Goal: Navigation & Orientation: Find specific page/section

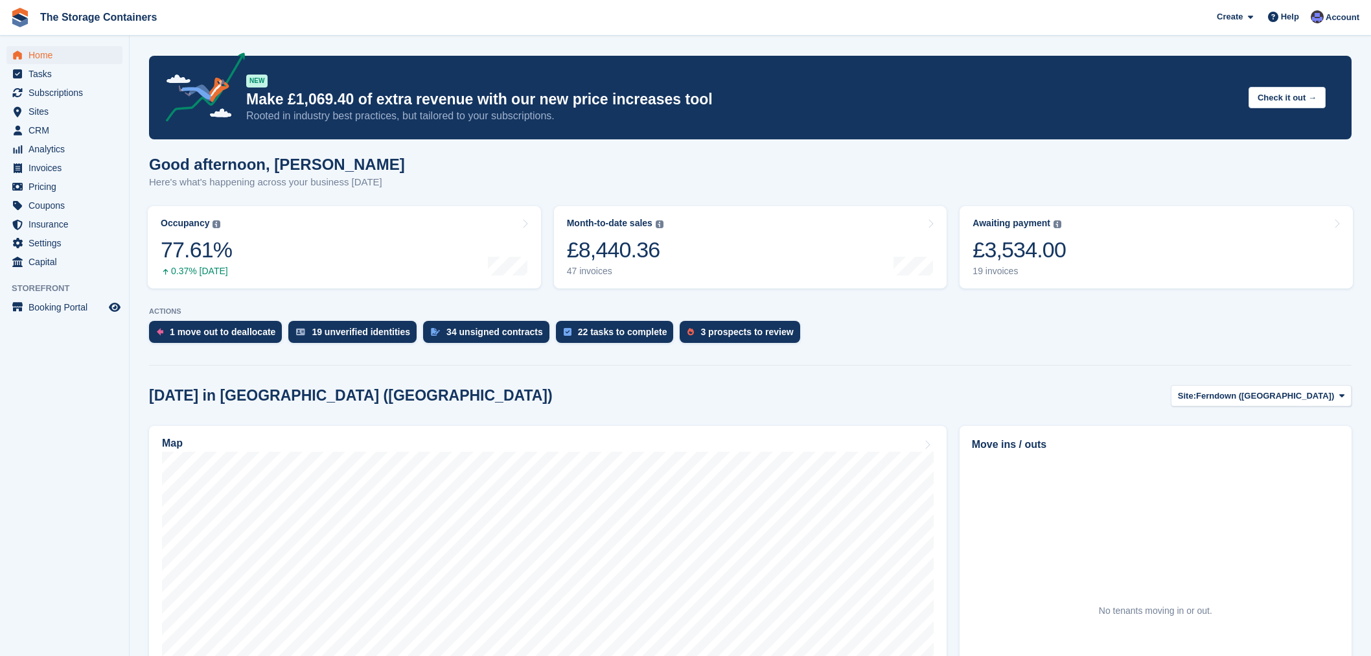
scroll to position [216, 0]
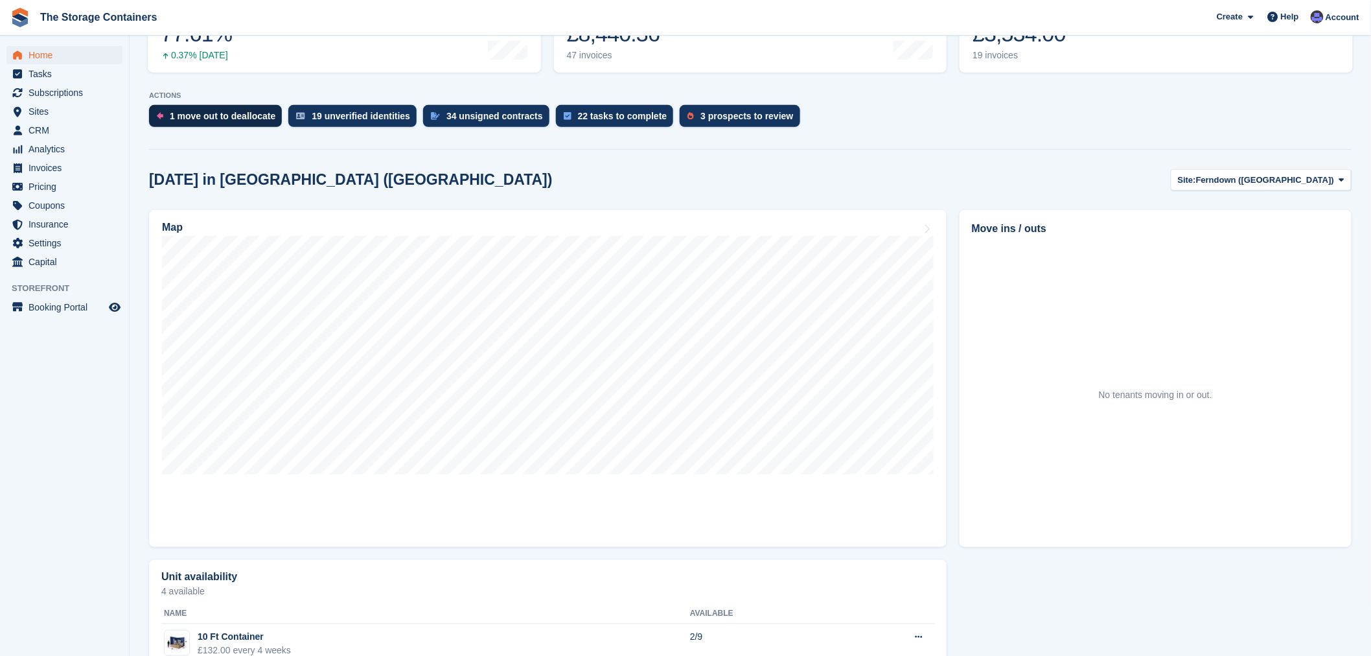
click at [212, 115] on div "1 move out to deallocate" at bounding box center [223, 116] width 106 height 10
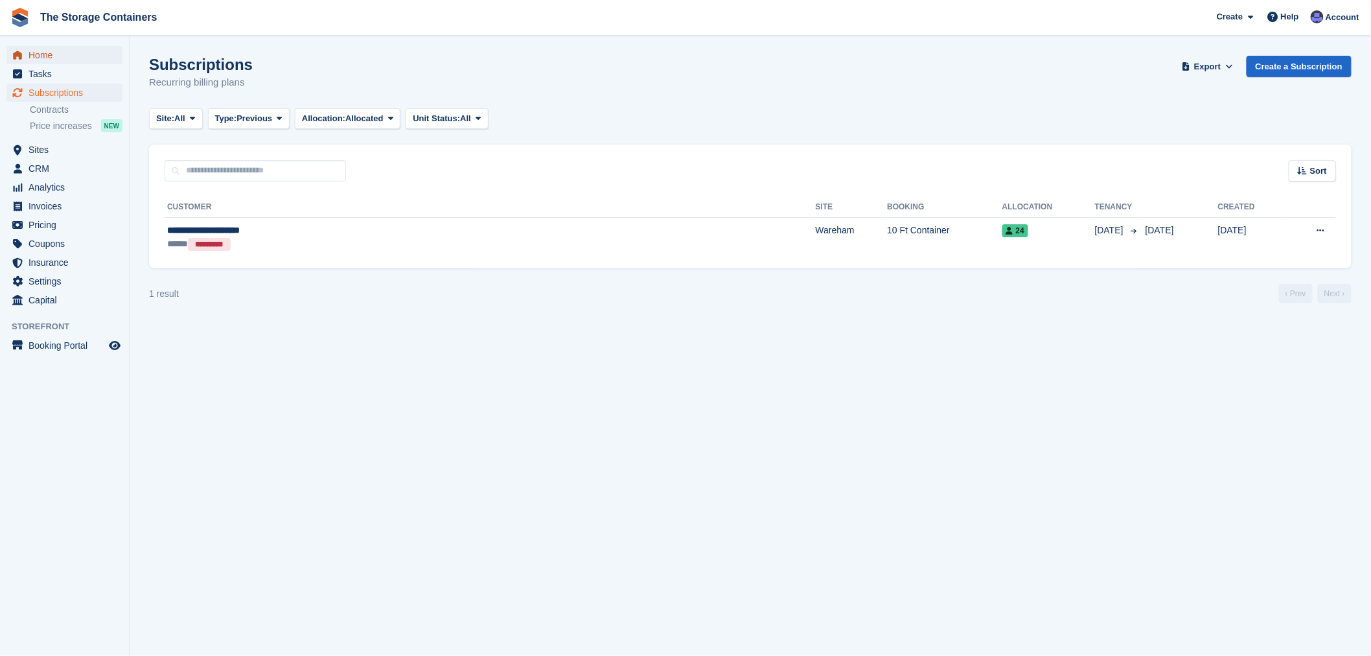
click at [39, 58] on span "Home" at bounding box center [68, 55] width 78 height 18
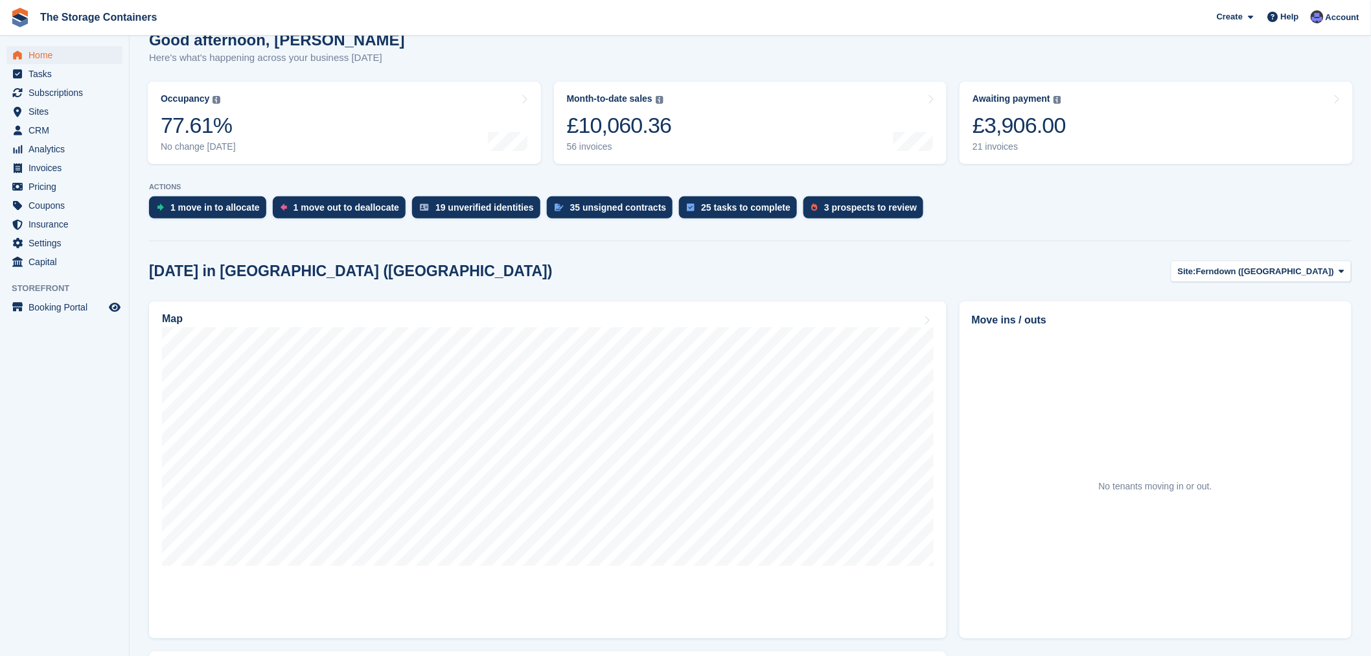
scroll to position [144, 0]
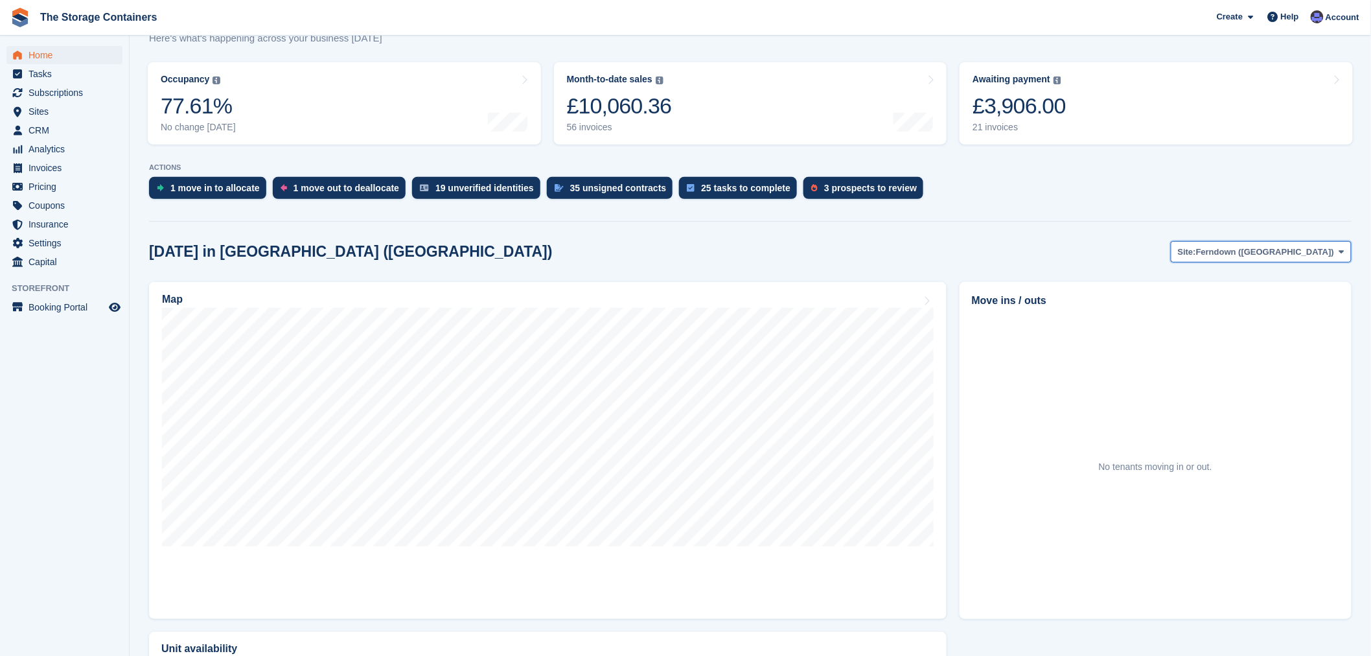
click at [1264, 251] on span "Ferndown ([GEOGRAPHIC_DATA])" at bounding box center [1265, 252] width 138 height 13
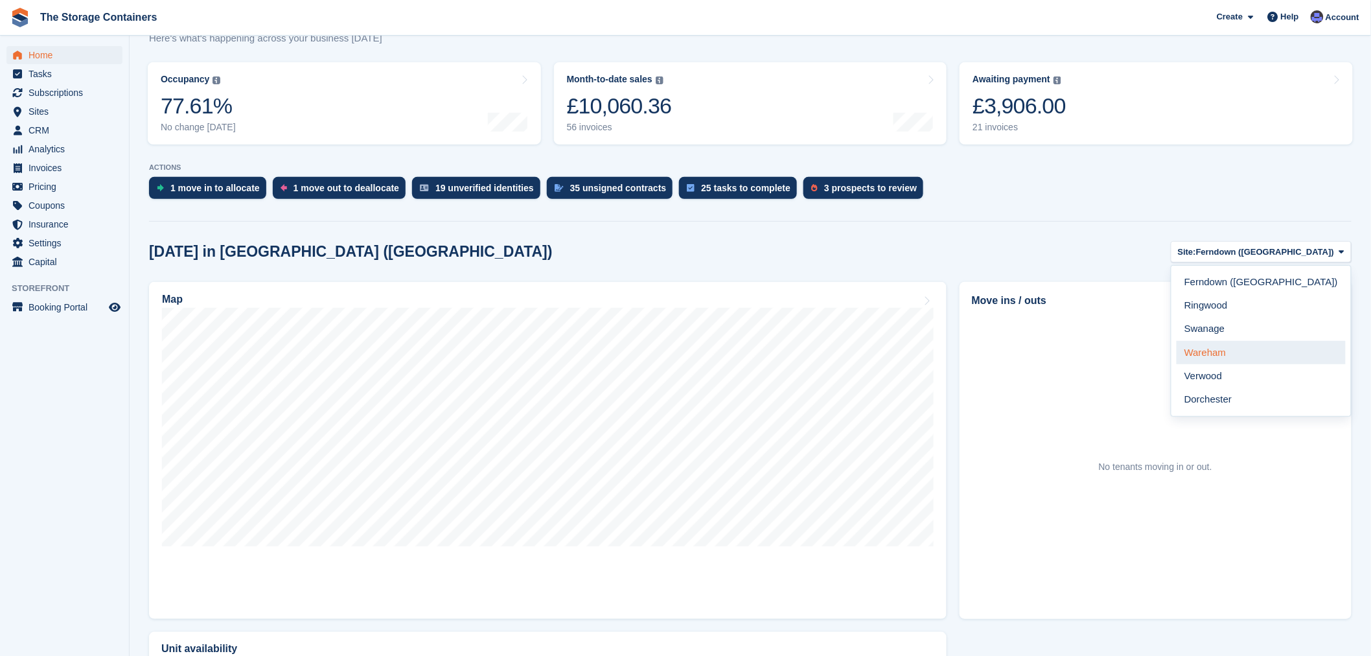
click at [1273, 351] on link "Wareham" at bounding box center [1260, 352] width 169 height 23
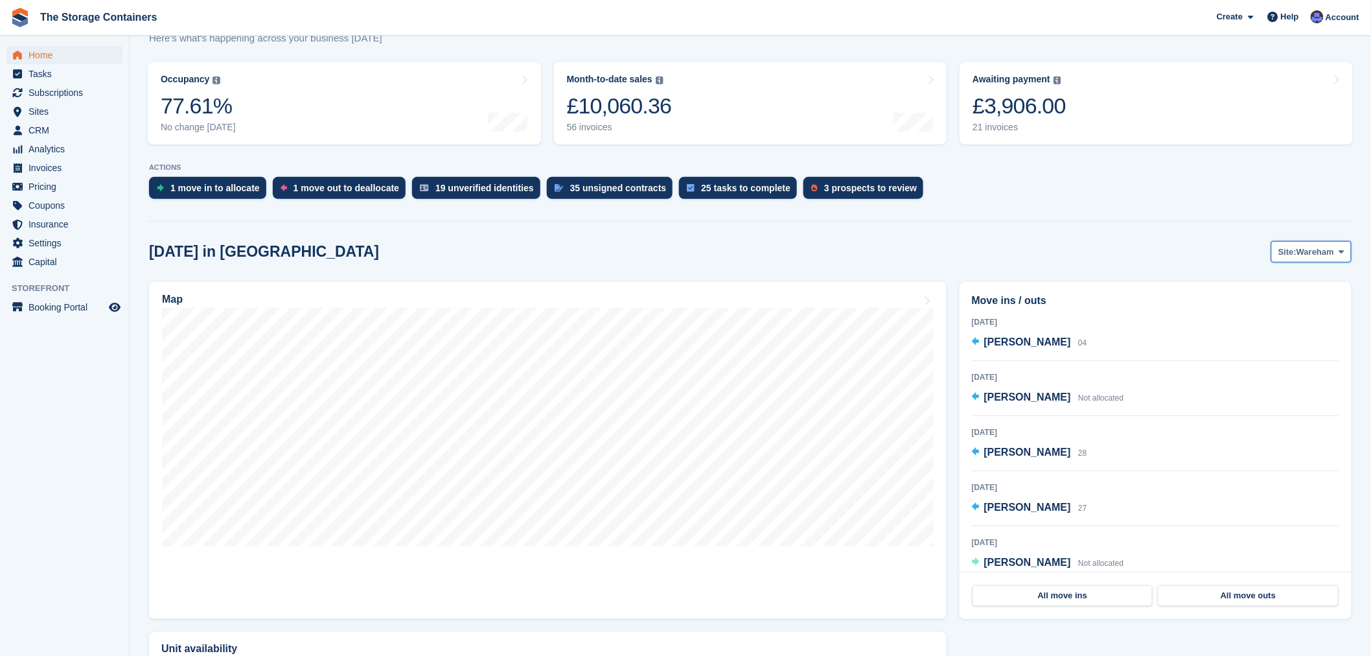
click at [1287, 249] on span "Site:" at bounding box center [1287, 252] width 18 height 13
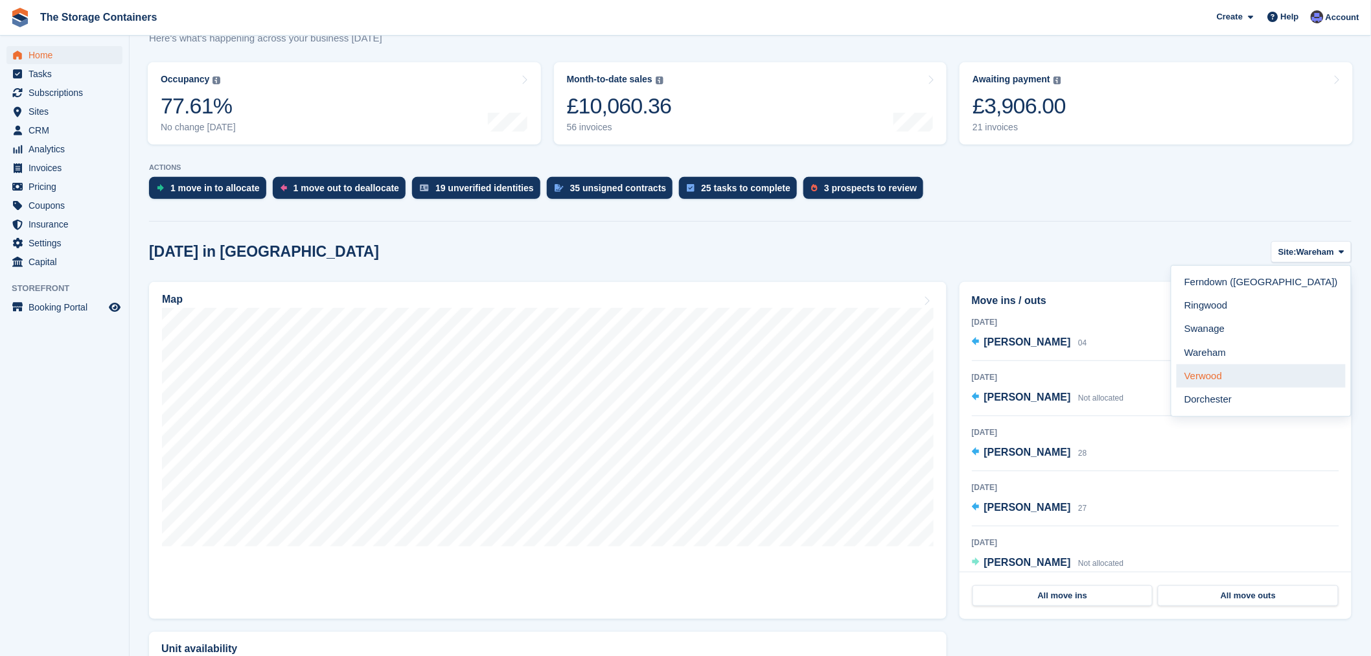
click at [1270, 374] on link "Verwood" at bounding box center [1260, 375] width 169 height 23
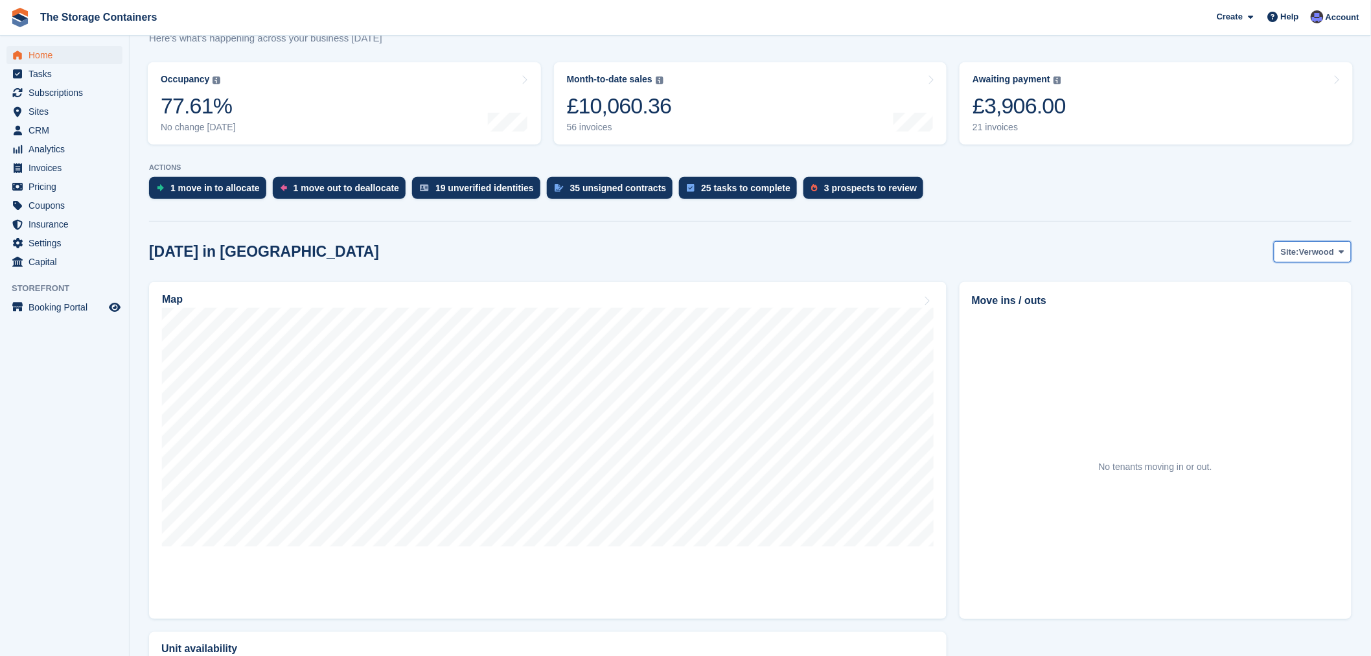
click at [1328, 247] on span "Verwood" at bounding box center [1316, 252] width 35 height 13
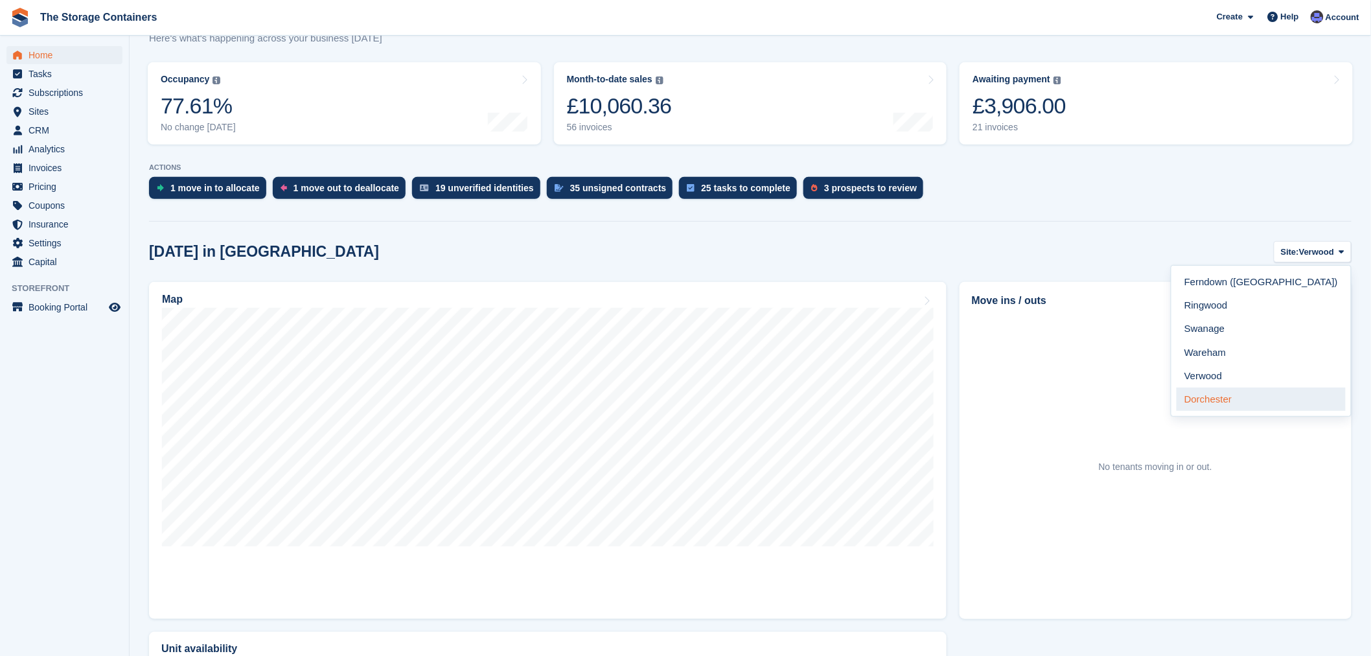
click at [1238, 396] on link "Dorchester" at bounding box center [1260, 398] width 169 height 23
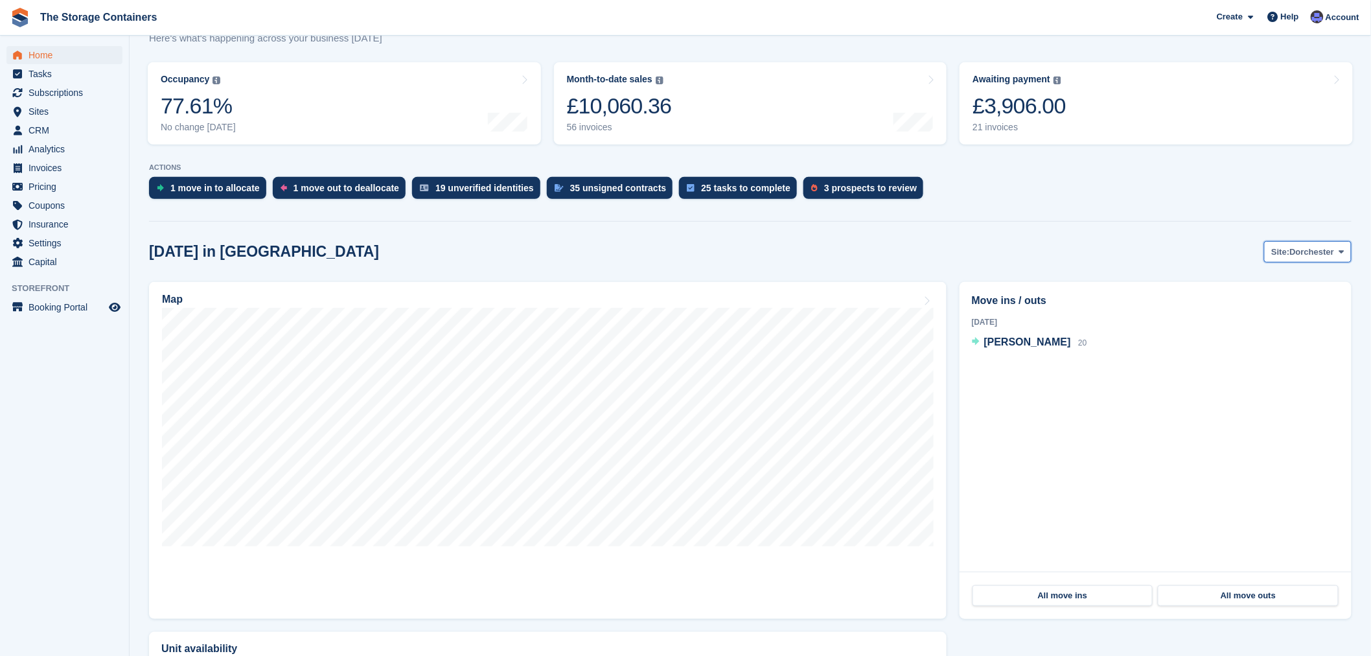
click at [1318, 257] on span "Dorchester" at bounding box center [1312, 252] width 45 height 13
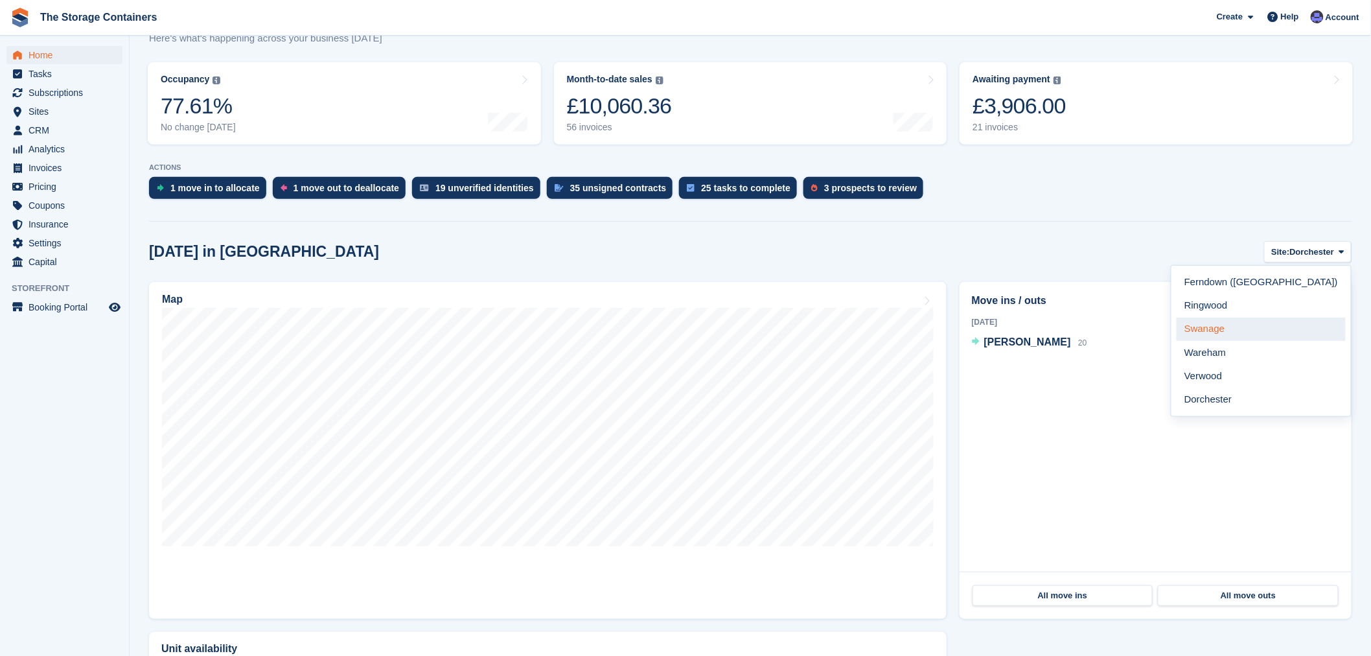
click at [1276, 334] on link "Swanage" at bounding box center [1260, 328] width 169 height 23
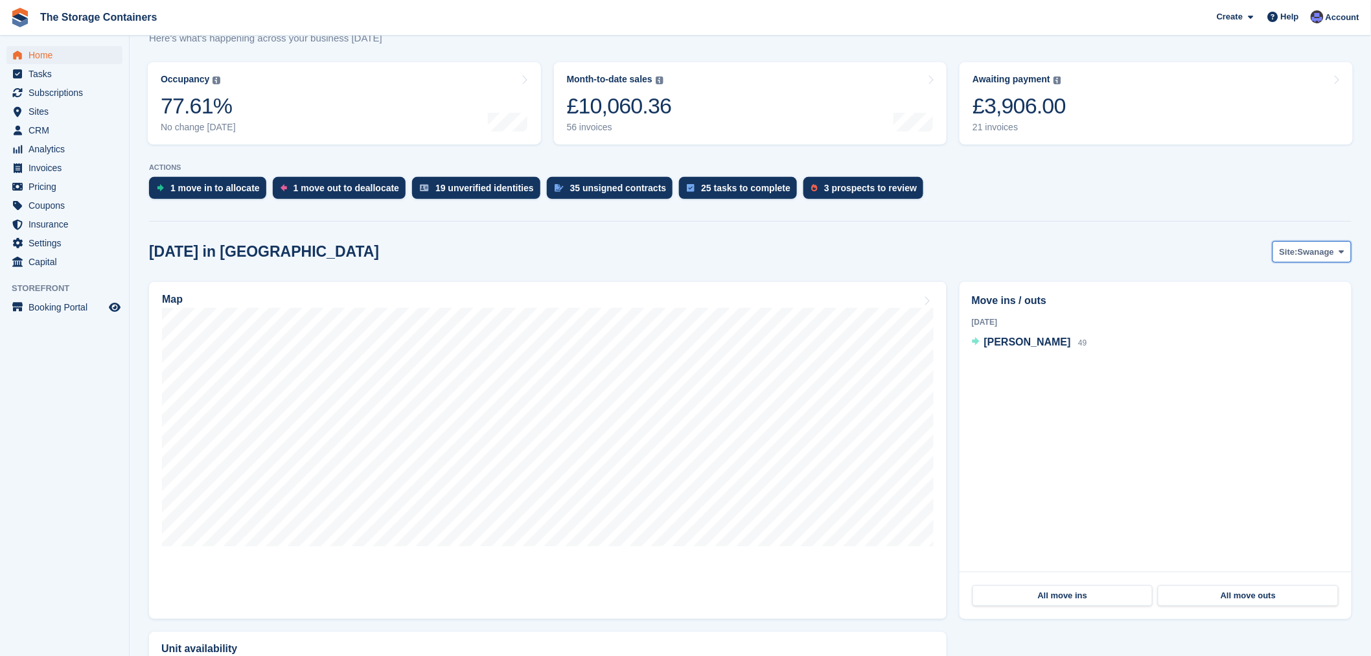
click at [1315, 253] on span "Swanage" at bounding box center [1316, 252] width 36 height 13
click at [1290, 277] on link "Ferndown ([GEOGRAPHIC_DATA])" at bounding box center [1260, 282] width 169 height 23
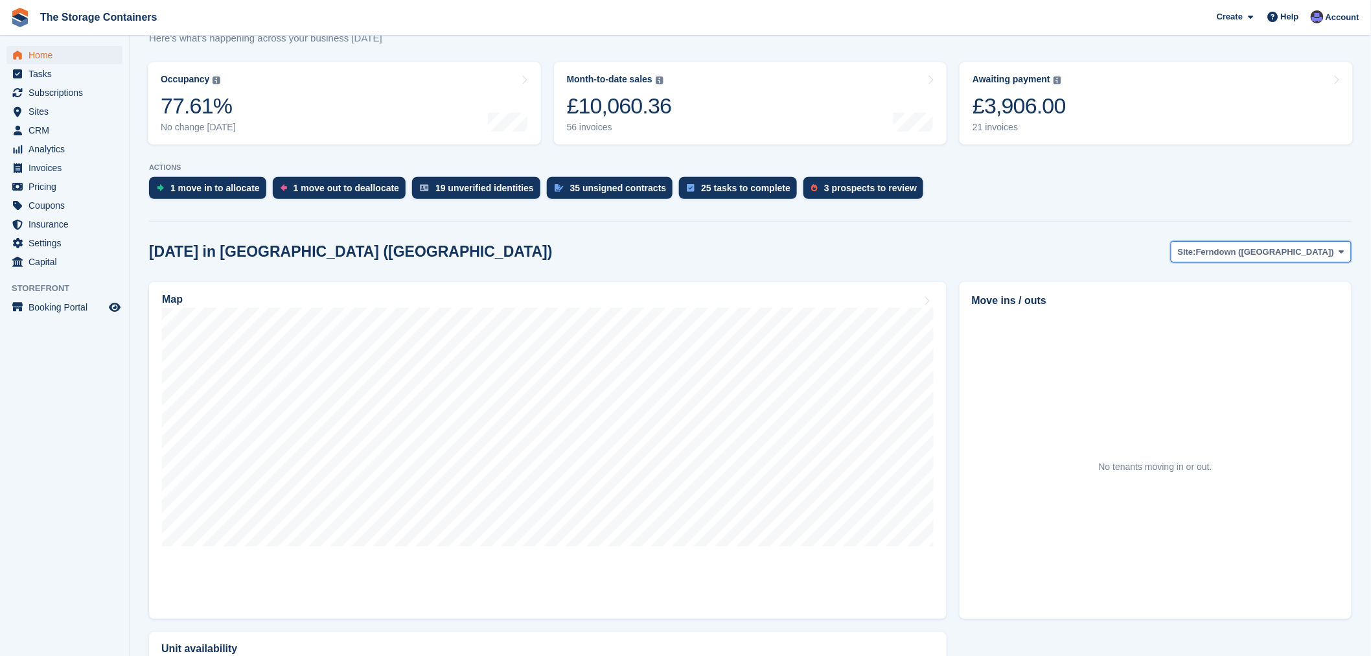
click at [1320, 251] on span "Ferndown ([GEOGRAPHIC_DATA])" at bounding box center [1265, 252] width 138 height 13
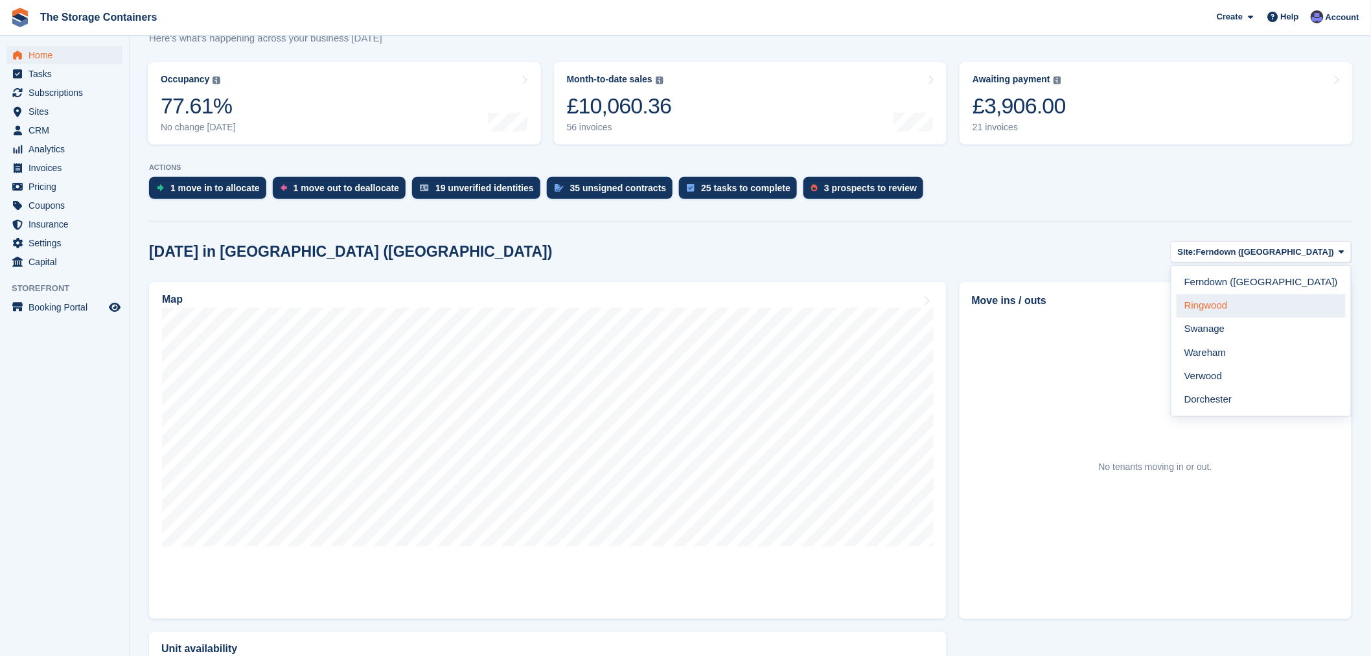
click at [1285, 312] on link "Ringwood" at bounding box center [1260, 305] width 169 height 23
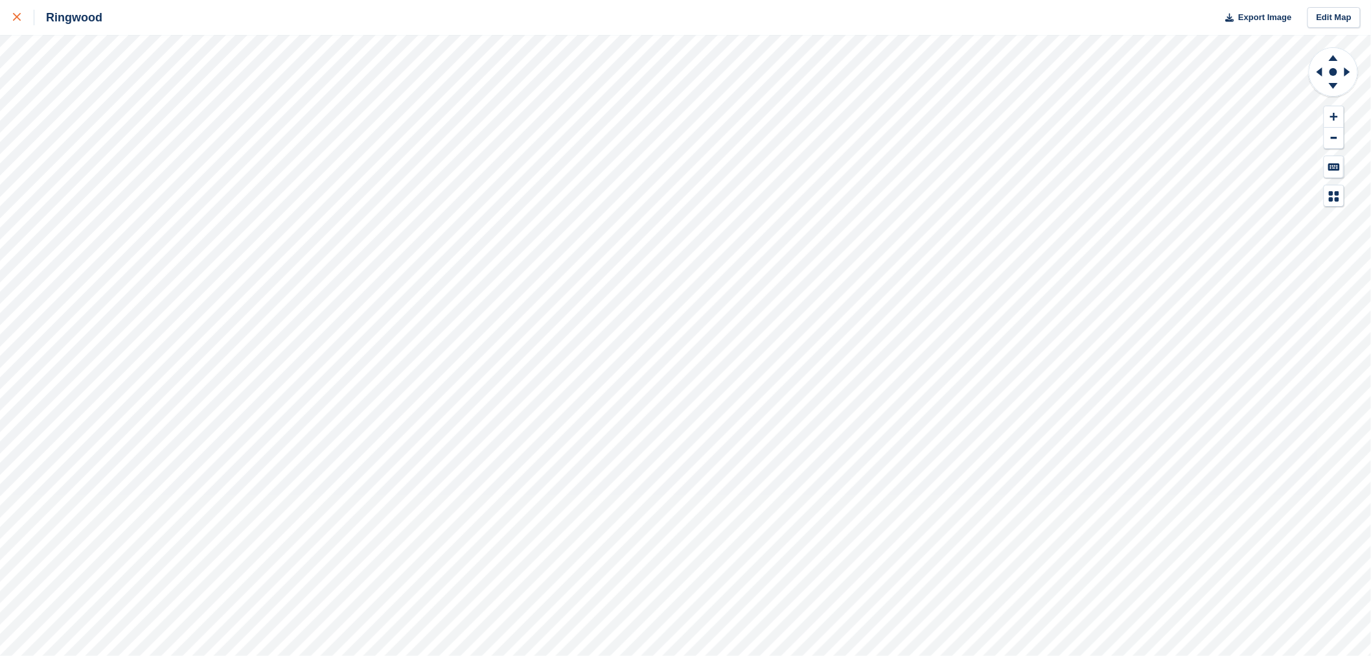
click at [19, 14] on icon at bounding box center [17, 17] width 8 height 8
